Goal: Information Seeking & Learning: Get advice/opinions

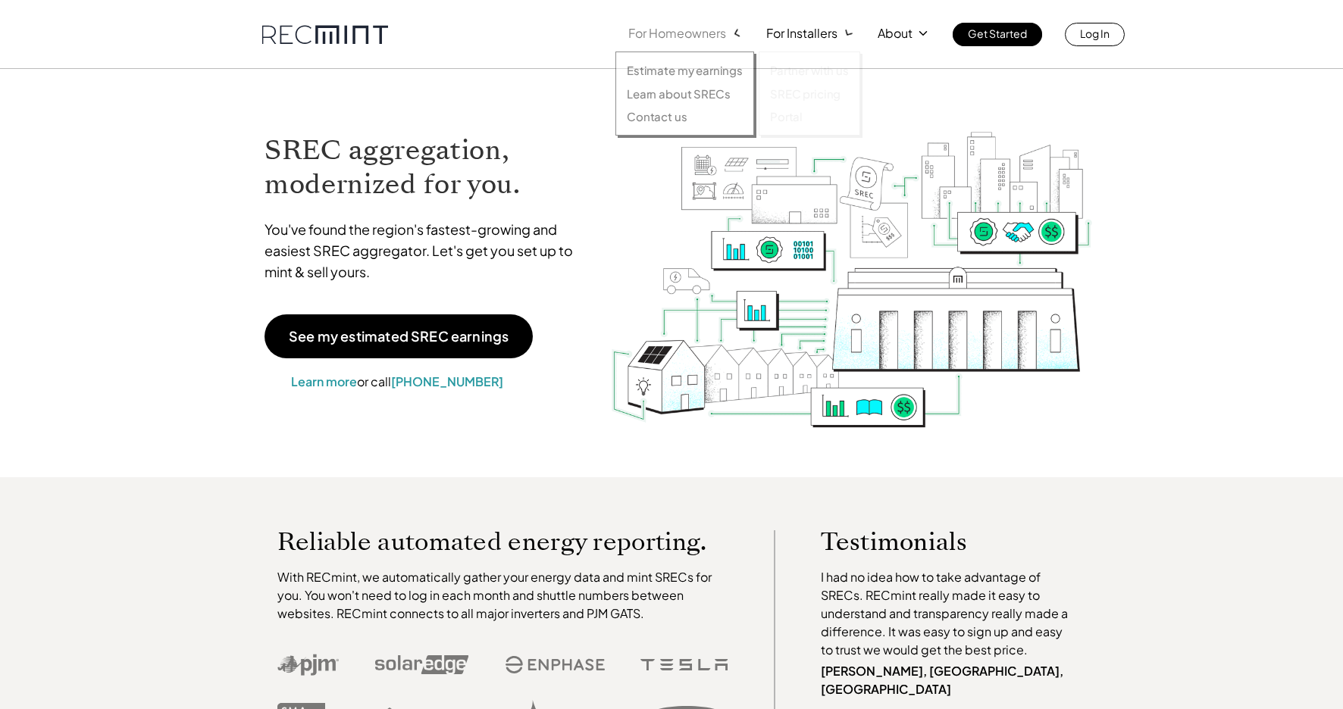
click at [644, 37] on p "For Homeowners" at bounding box center [677, 33] width 98 height 21
click at [671, 80] on div "Estimate my earnings Learn about SRECs Contact us" at bounding box center [684, 94] width 139 height 84
click at [675, 71] on p "Estimate my earnings" at bounding box center [685, 70] width 116 height 15
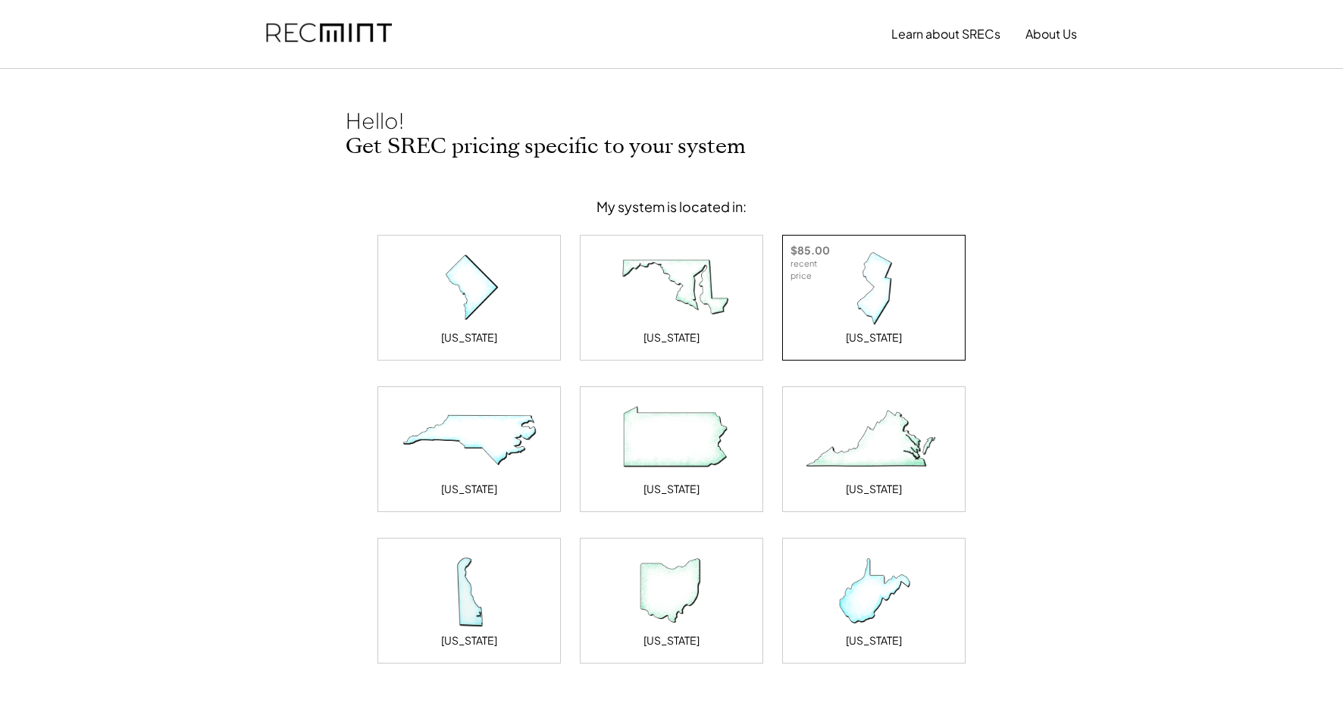
click at [852, 323] on img at bounding box center [874, 289] width 152 height 76
